Goal: Task Accomplishment & Management: Use online tool/utility

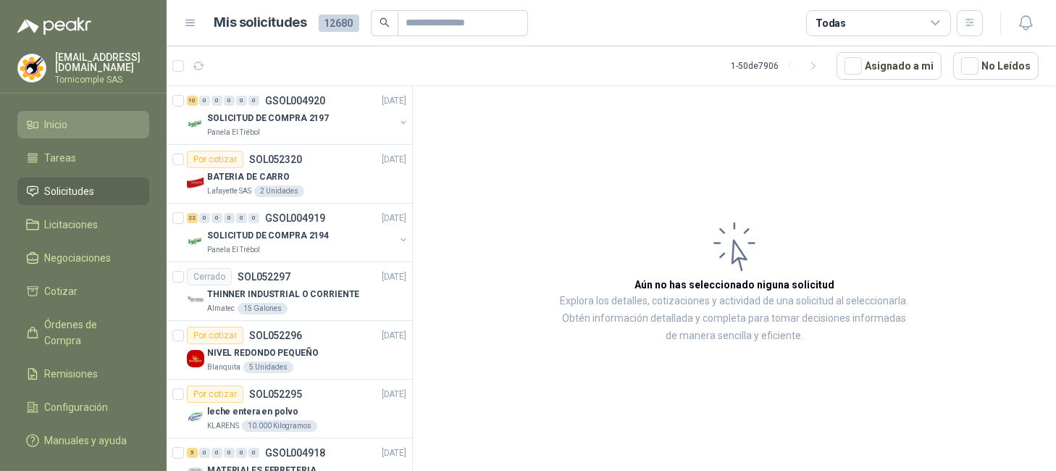
click at [68, 117] on span "Inicio" at bounding box center [56, 125] width 23 height 16
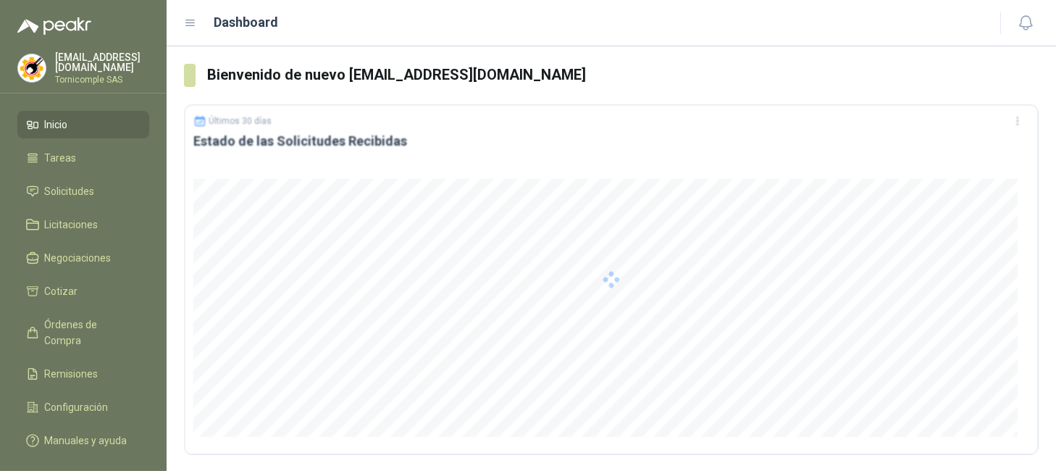
click at [51, 202] on ul "Inicio Tareas Solicitudes Licitaciones Negociaciones Cotizar Órdenes de Compra …" at bounding box center [83, 285] width 167 height 349
click at [49, 188] on span "Solicitudes" at bounding box center [70, 191] width 50 height 16
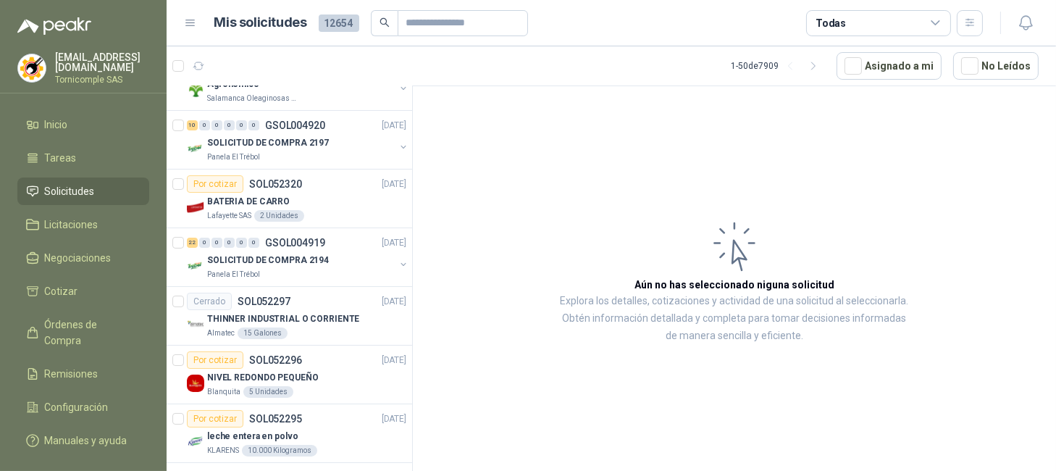
scroll to position [290, 0]
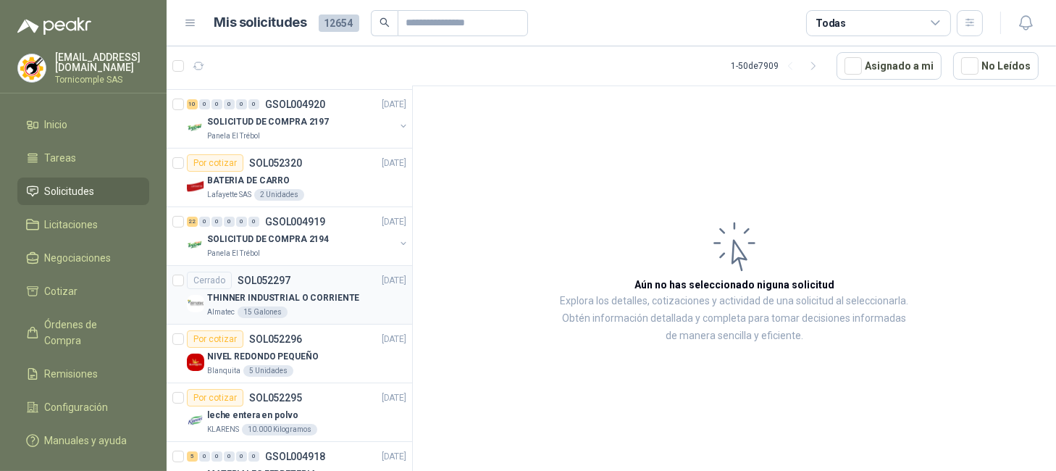
click at [248, 316] on div "15 Galones" at bounding box center [263, 312] width 50 height 12
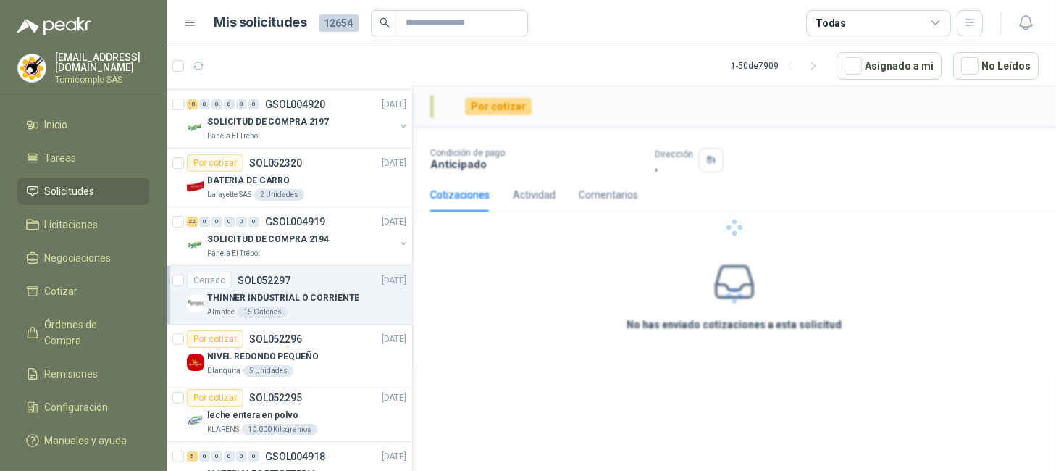
click at [64, 177] on link "Solicitudes" at bounding box center [83, 191] width 132 height 28
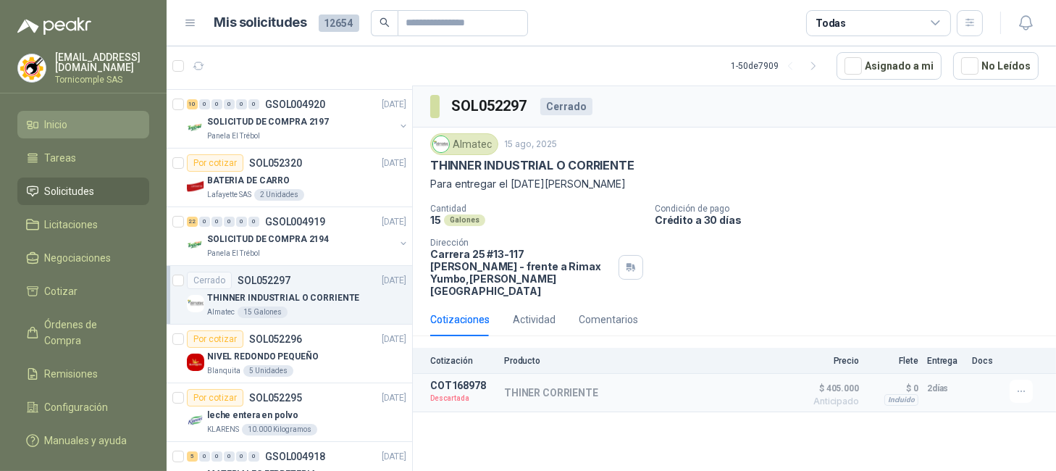
click at [80, 122] on li "Inicio" at bounding box center [83, 125] width 114 height 16
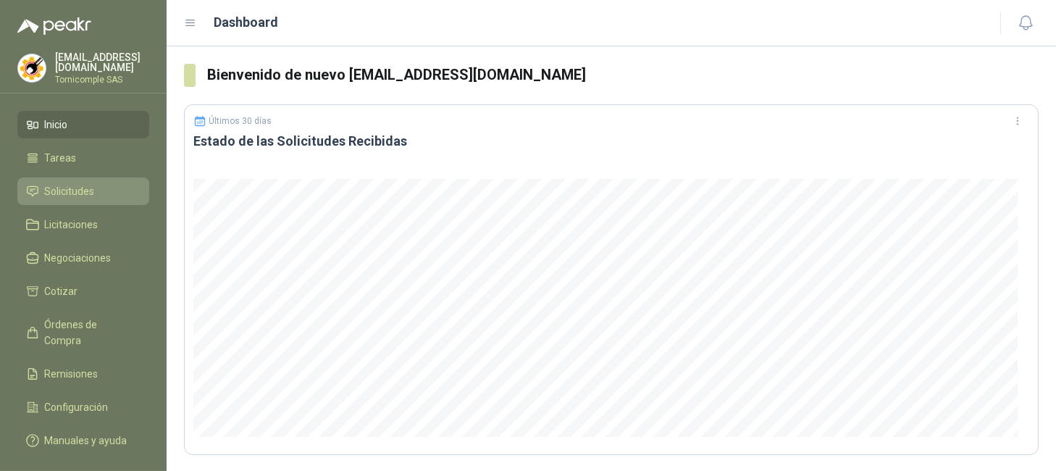
click at [75, 197] on link "Solicitudes" at bounding box center [83, 191] width 132 height 28
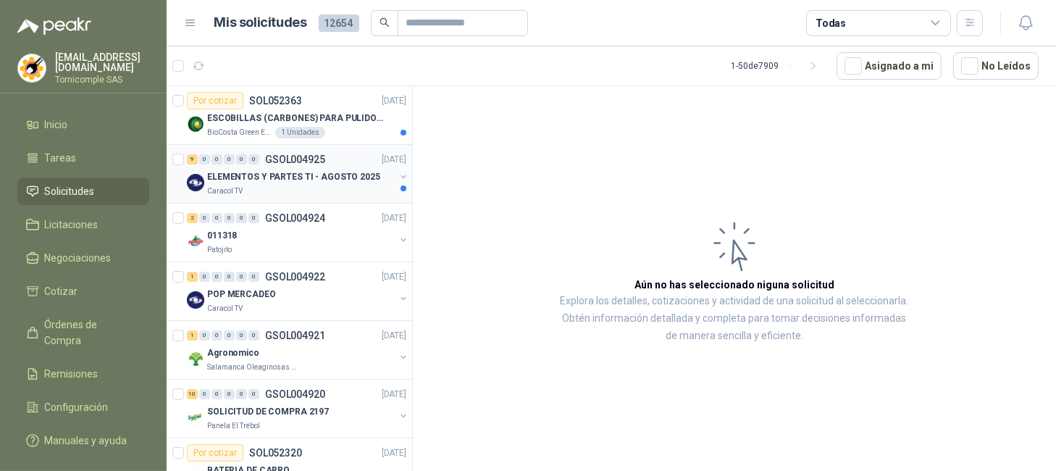
click at [290, 192] on div "Caracol TV" at bounding box center [301, 191] width 188 height 12
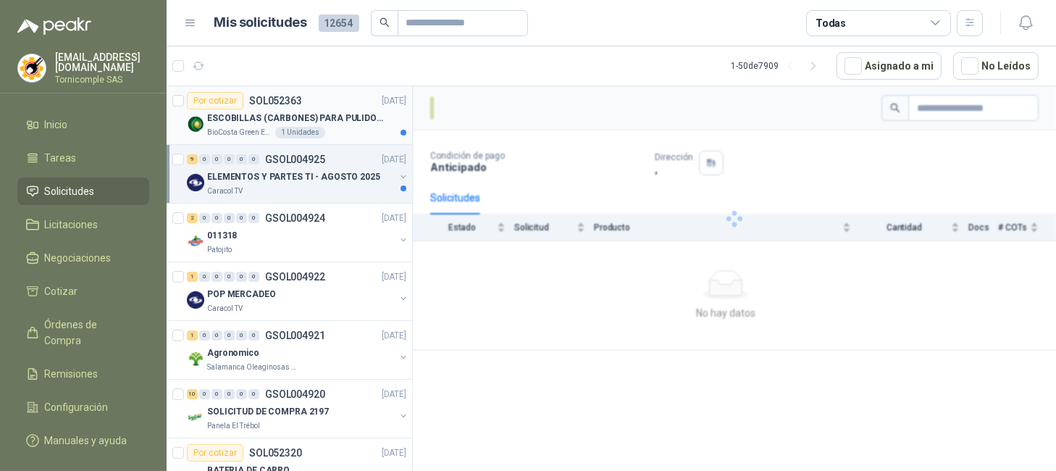
click at [311, 132] on div "1 Unidades" at bounding box center [300, 133] width 50 height 12
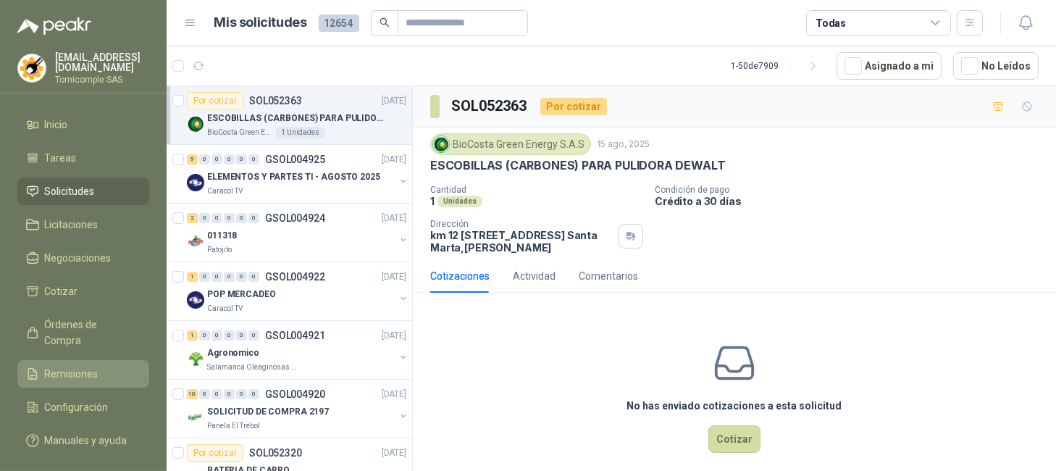
click at [117, 360] on link "Remisiones" at bounding box center [83, 374] width 132 height 28
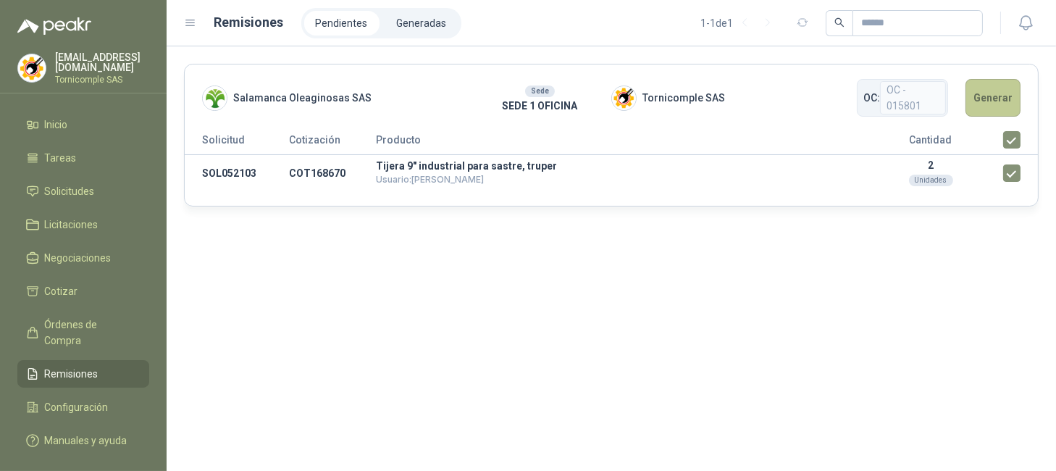
click at [1010, 96] on button "Generar" at bounding box center [992, 98] width 55 height 38
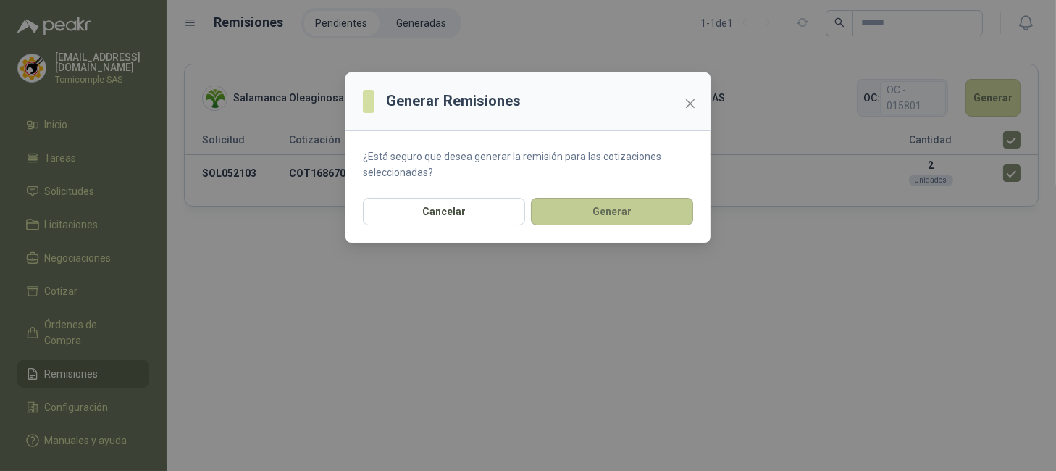
click at [611, 211] on button "Generar" at bounding box center [612, 212] width 162 height 28
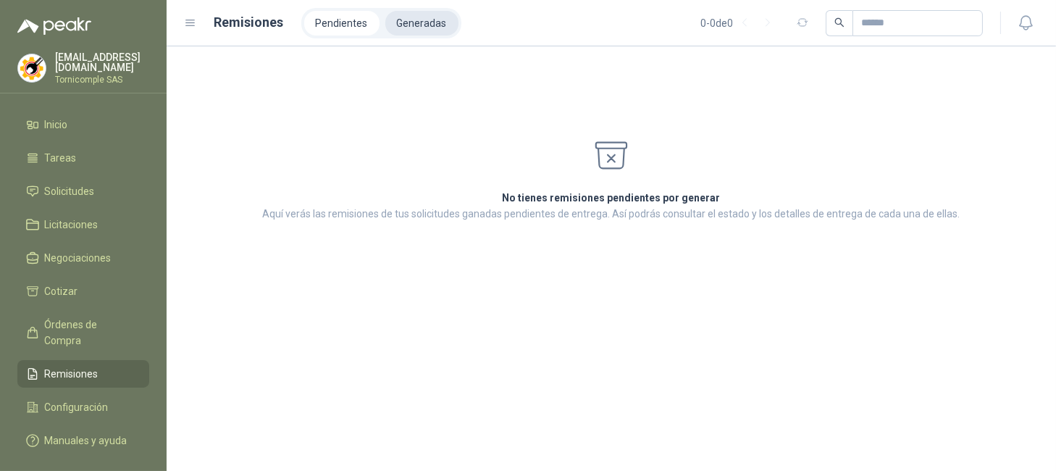
click at [422, 17] on li "Generadas" at bounding box center [421, 23] width 73 height 25
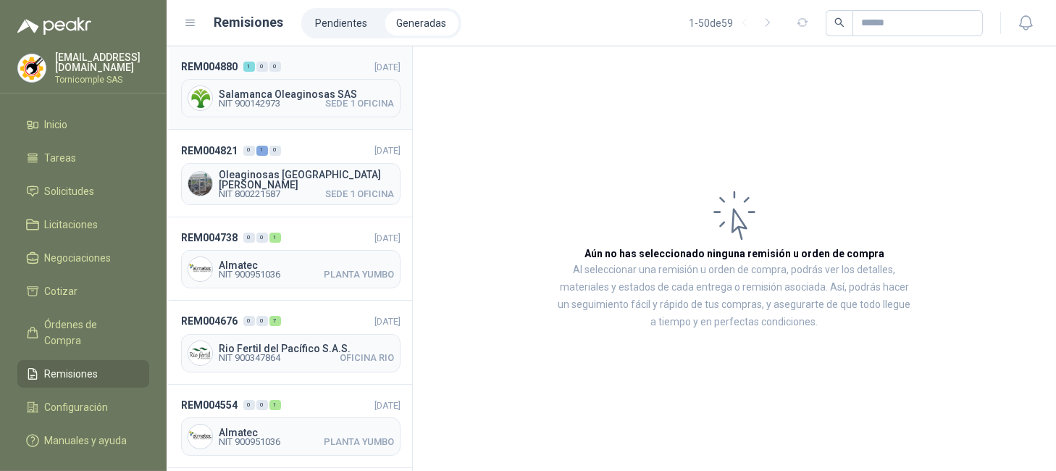
click at [342, 92] on span "Salamanca Oleaginosas SAS" at bounding box center [306, 94] width 175 height 10
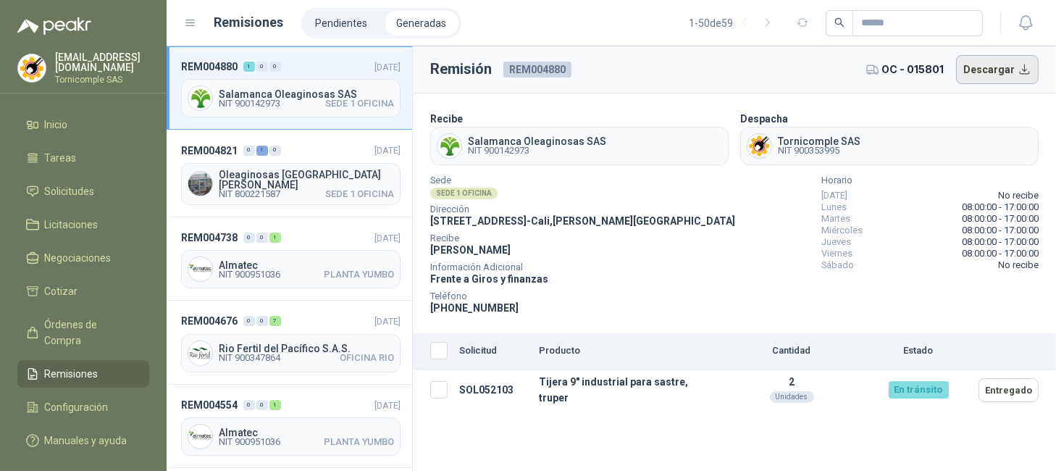
click at [995, 69] on button "Descargar" at bounding box center [997, 69] width 83 height 29
click at [330, 177] on span "Oleaginosas [GEOGRAPHIC_DATA][PERSON_NAME]" at bounding box center [306, 179] width 175 height 20
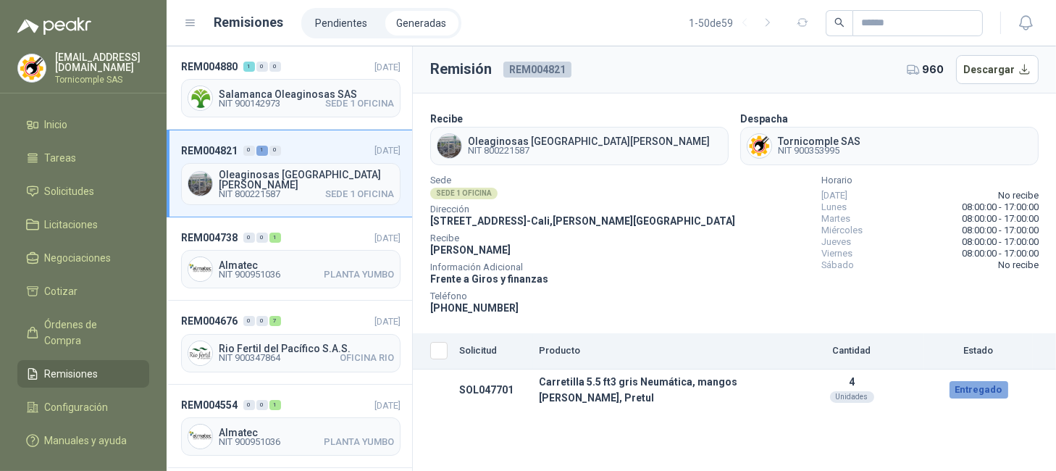
click at [458, 356] on th "Solicitud" at bounding box center [493, 351] width 80 height 36
click at [987, 387] on div "Entregado" at bounding box center [978, 389] width 59 height 17
click at [309, 83] on div "Salamanca Oleaginosas SAS NIT 900142973 SEDE 1 OFICINA" at bounding box center [290, 98] width 219 height 38
